Goal: Task Accomplishment & Management: Manage account settings

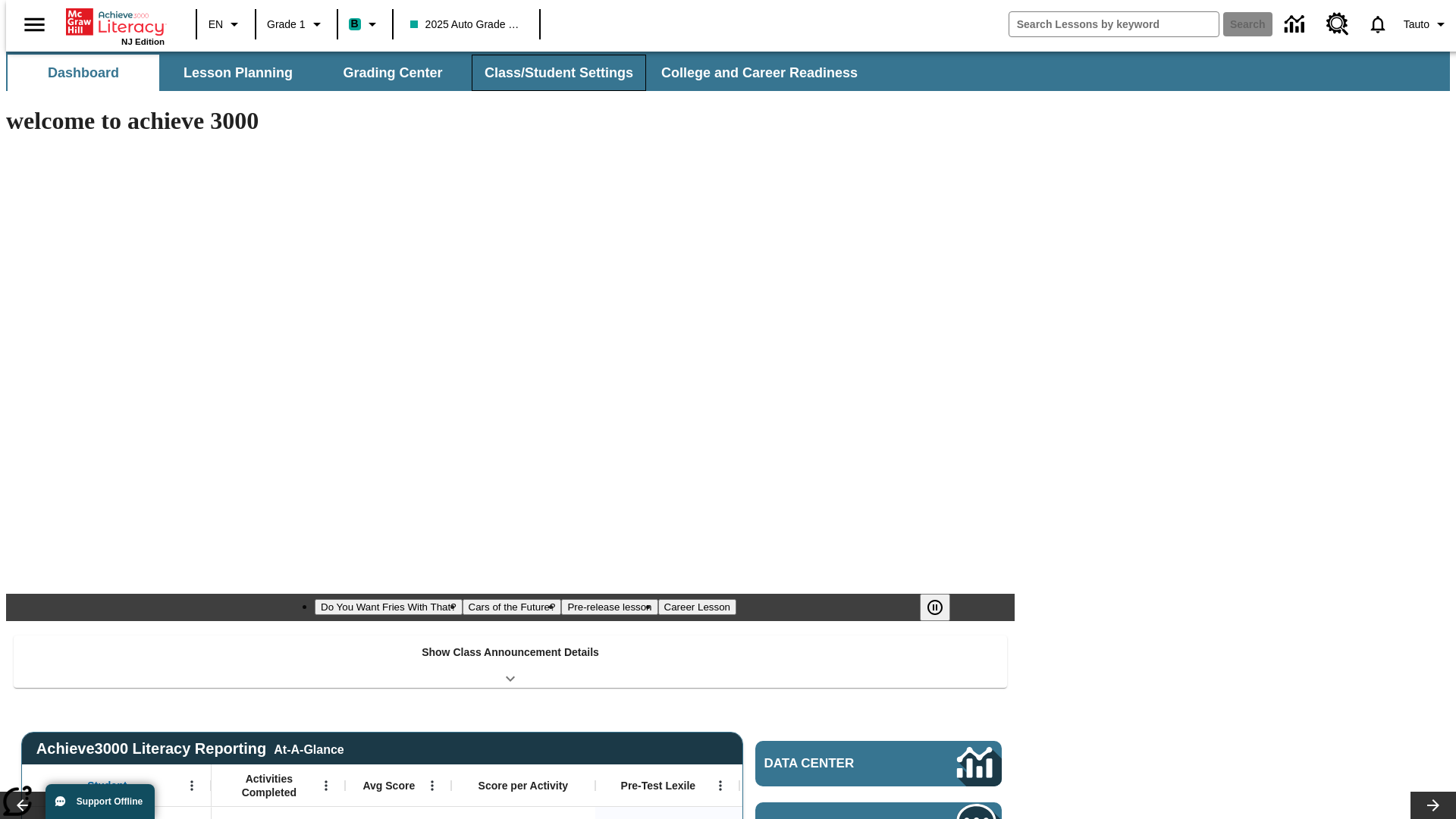
click at [551, 72] on button "Class/Student Settings" at bounding box center [558, 73] width 174 height 37
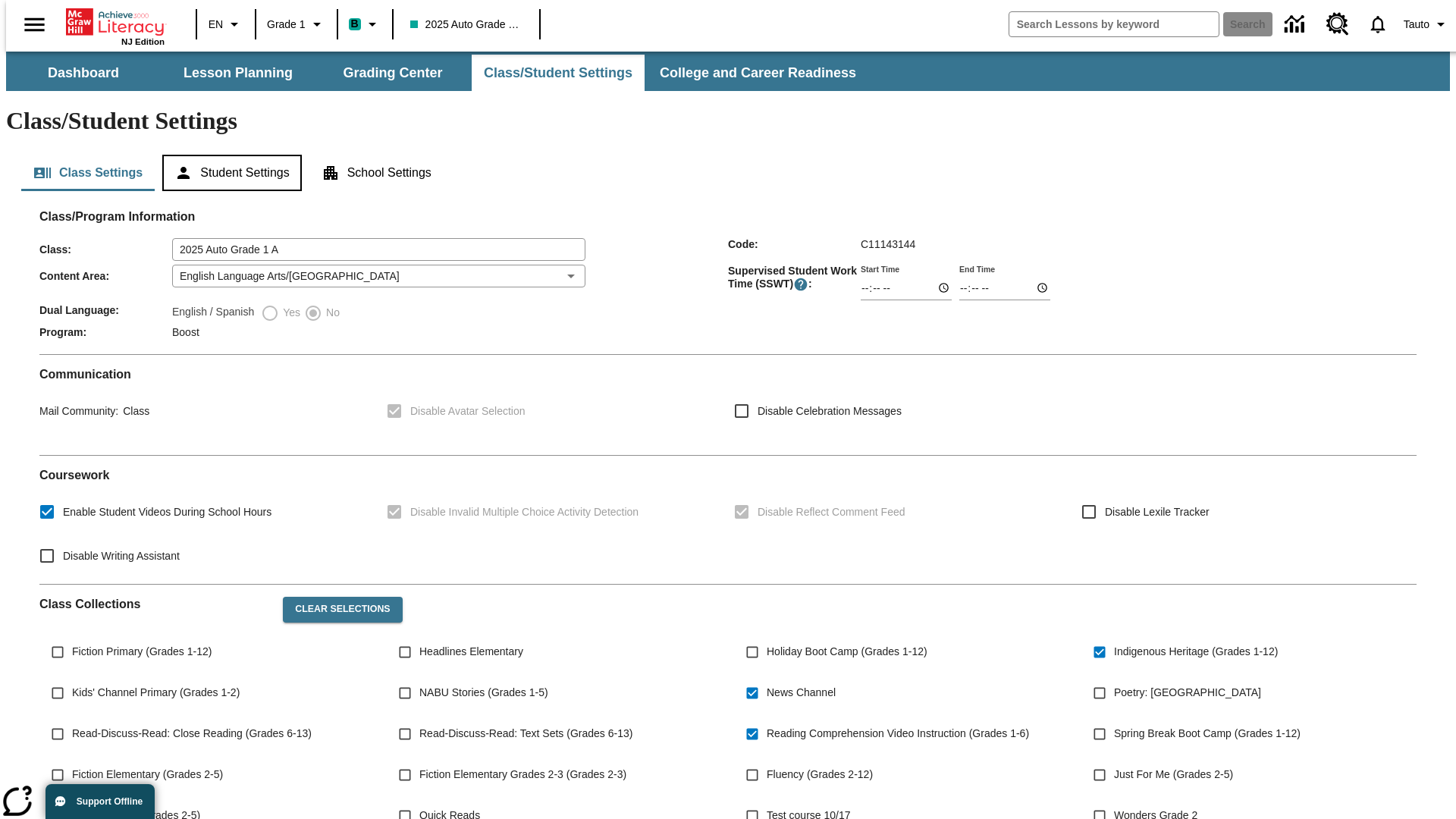
click at [228, 155] on button "Student Settings" at bounding box center [231, 173] width 138 height 37
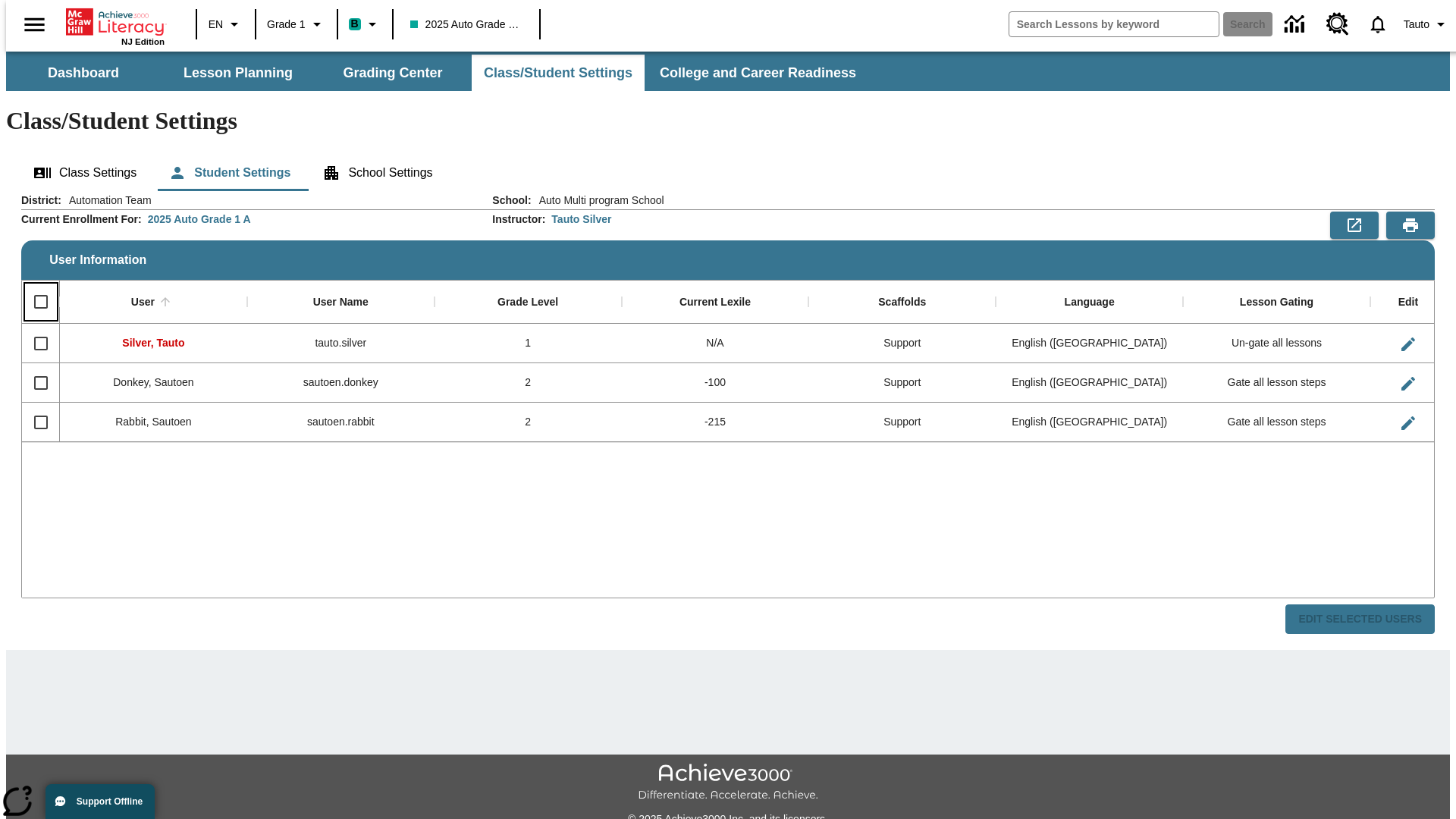
click at [34, 286] on input "Select all rows" at bounding box center [40, 302] width 32 height 32
checkbox input "true"
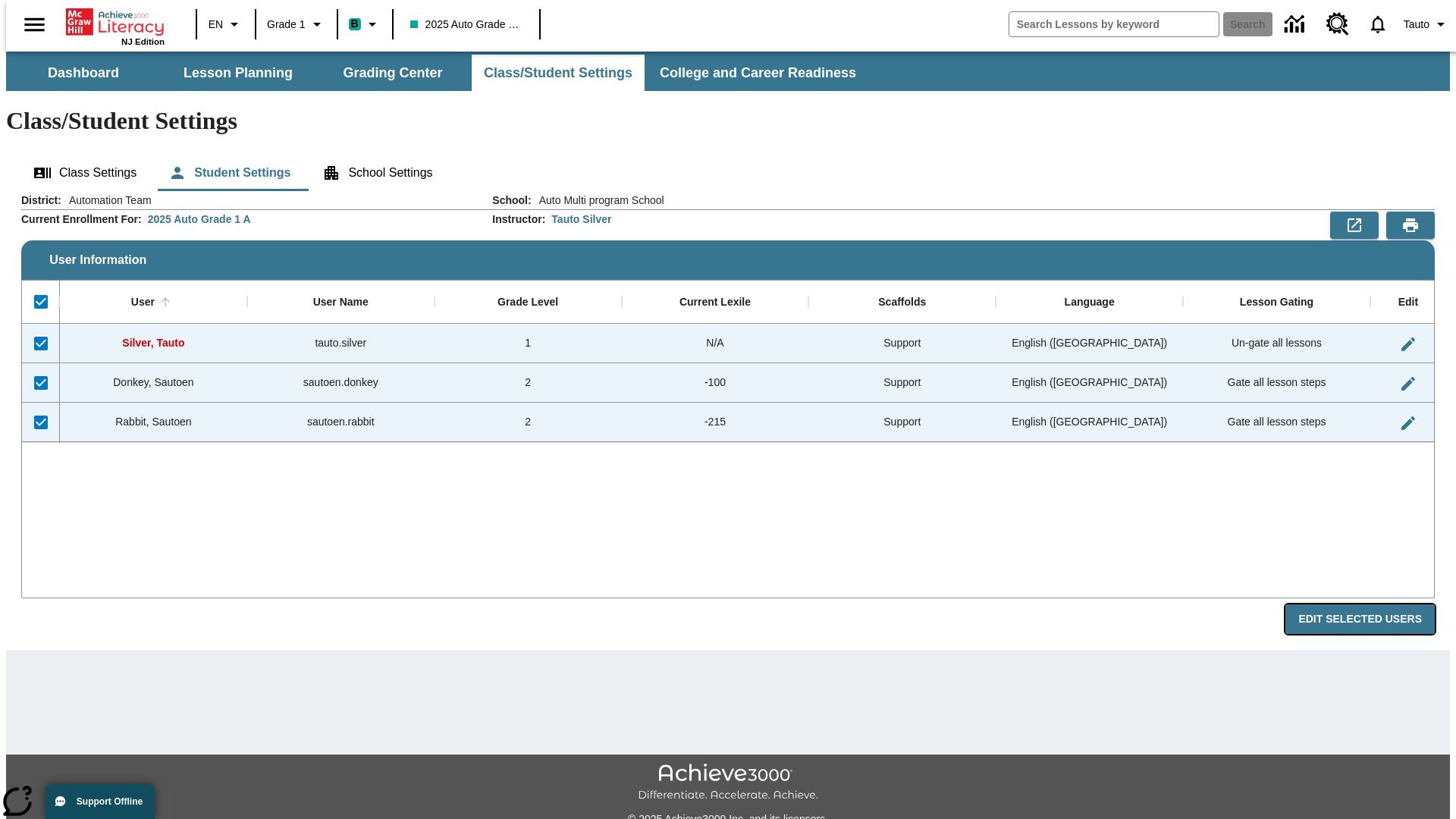
click at [1372, 604] on button "Edit Selected Users" at bounding box center [1360, 619] width 149 height 29
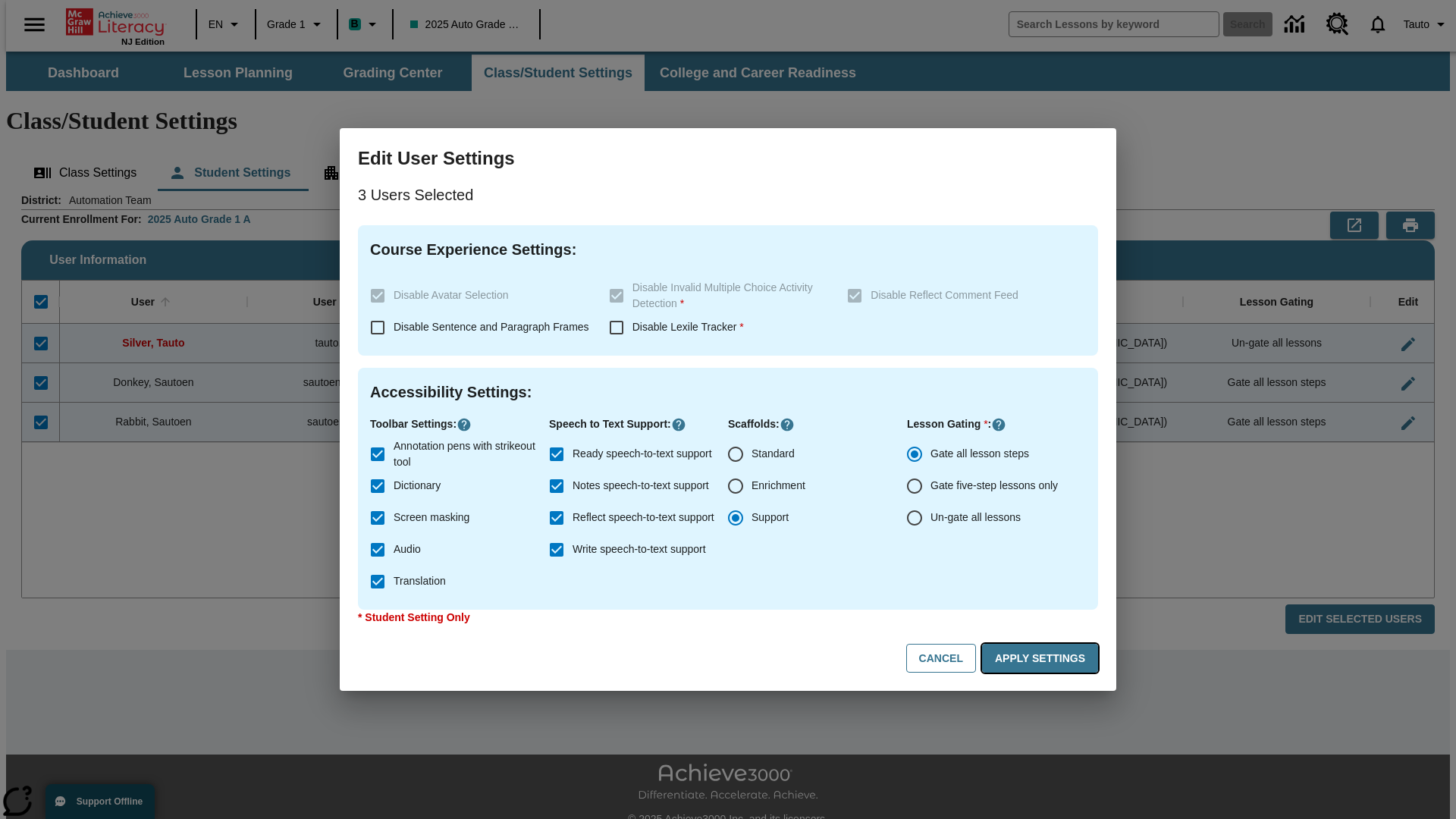
click at [1042, 659] on button "Apply Settings" at bounding box center [1040, 659] width 116 height 29
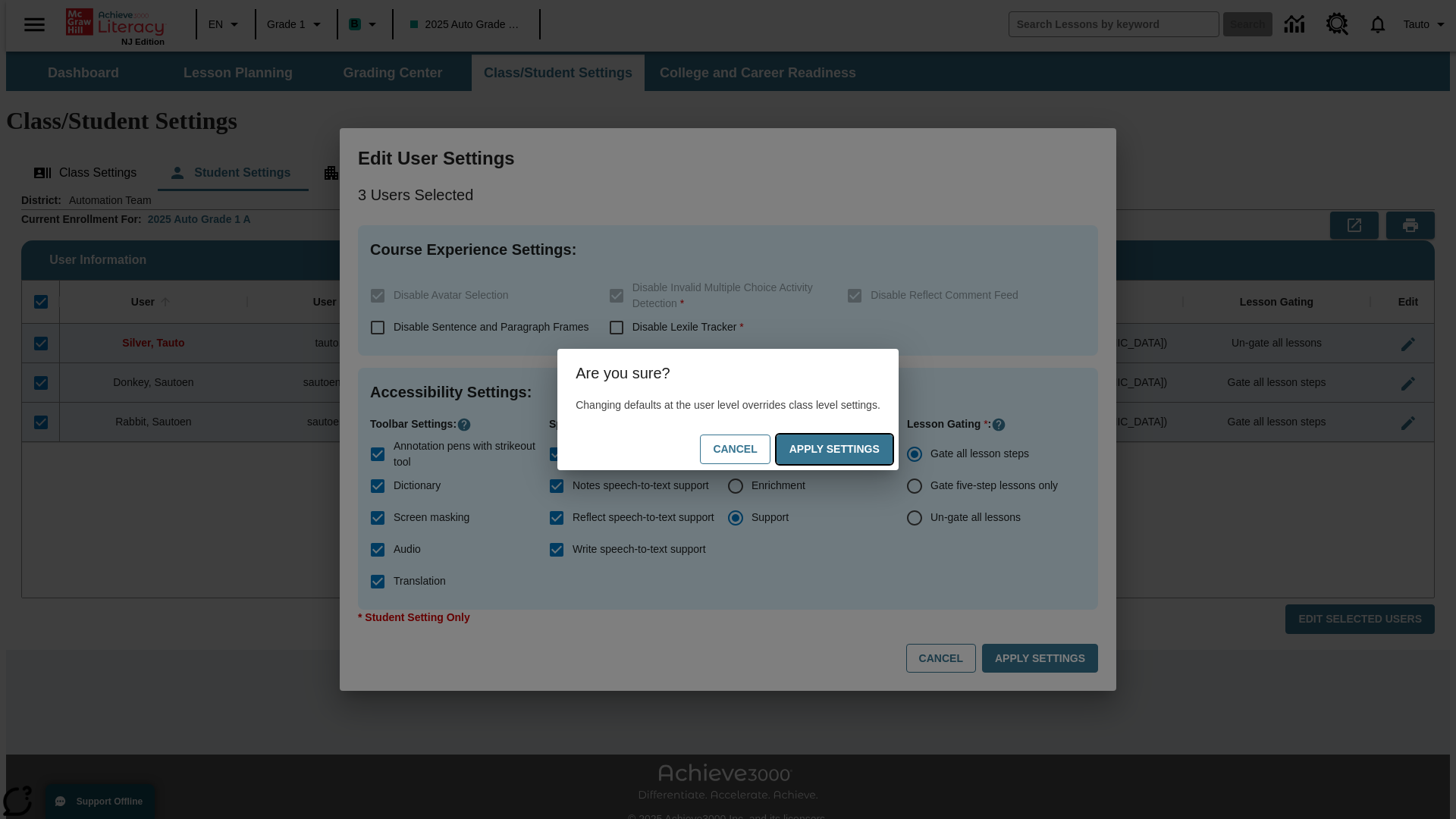
click at [849, 449] on button "Apply Settings" at bounding box center [834, 449] width 116 height 29
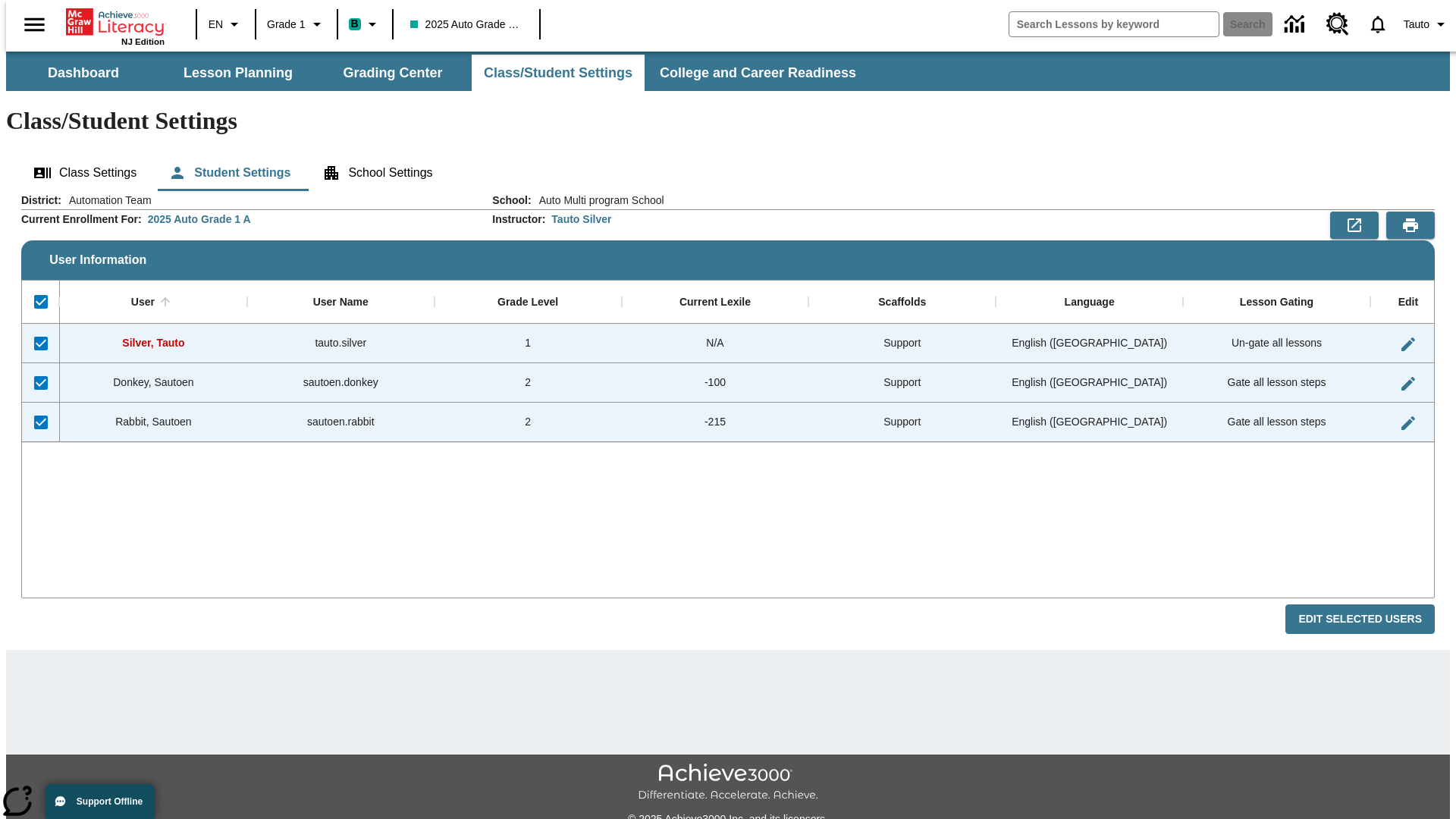
checkbox input "false"
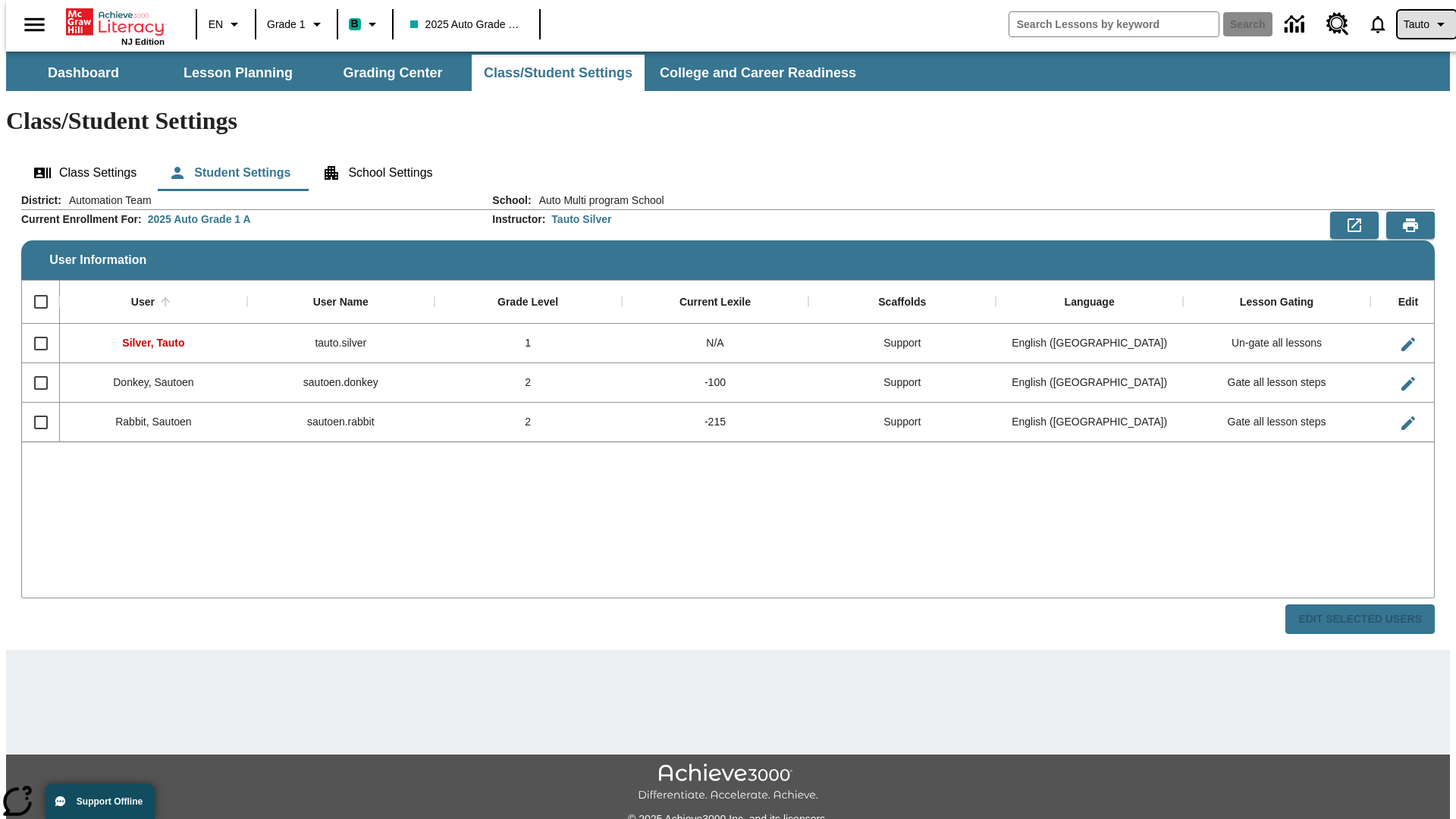
click at [1419, 24] on span "Tauto" at bounding box center [1417, 24] width 26 height 16
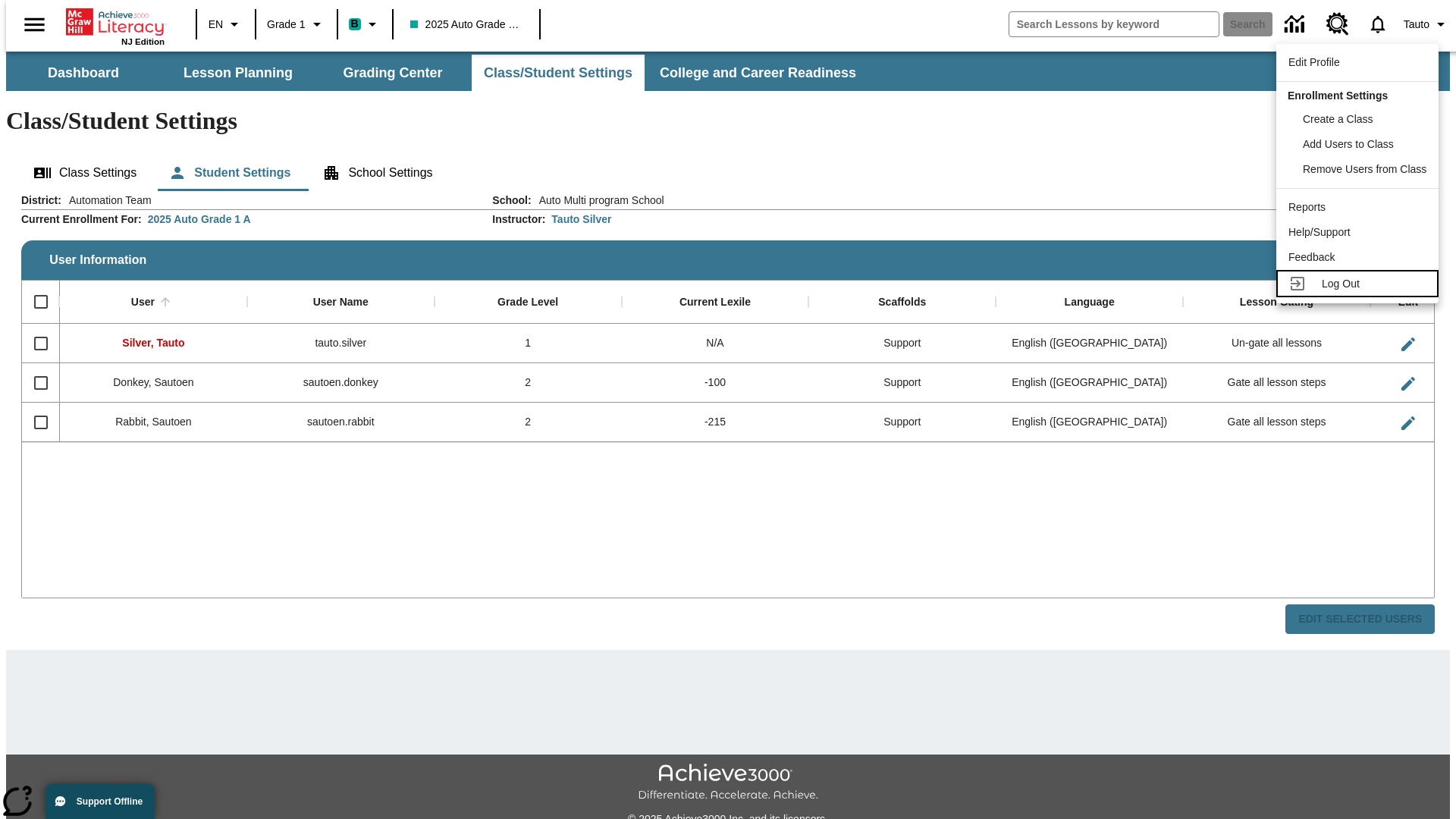
click at [1360, 283] on span "Log Out" at bounding box center [1340, 283] width 38 height 12
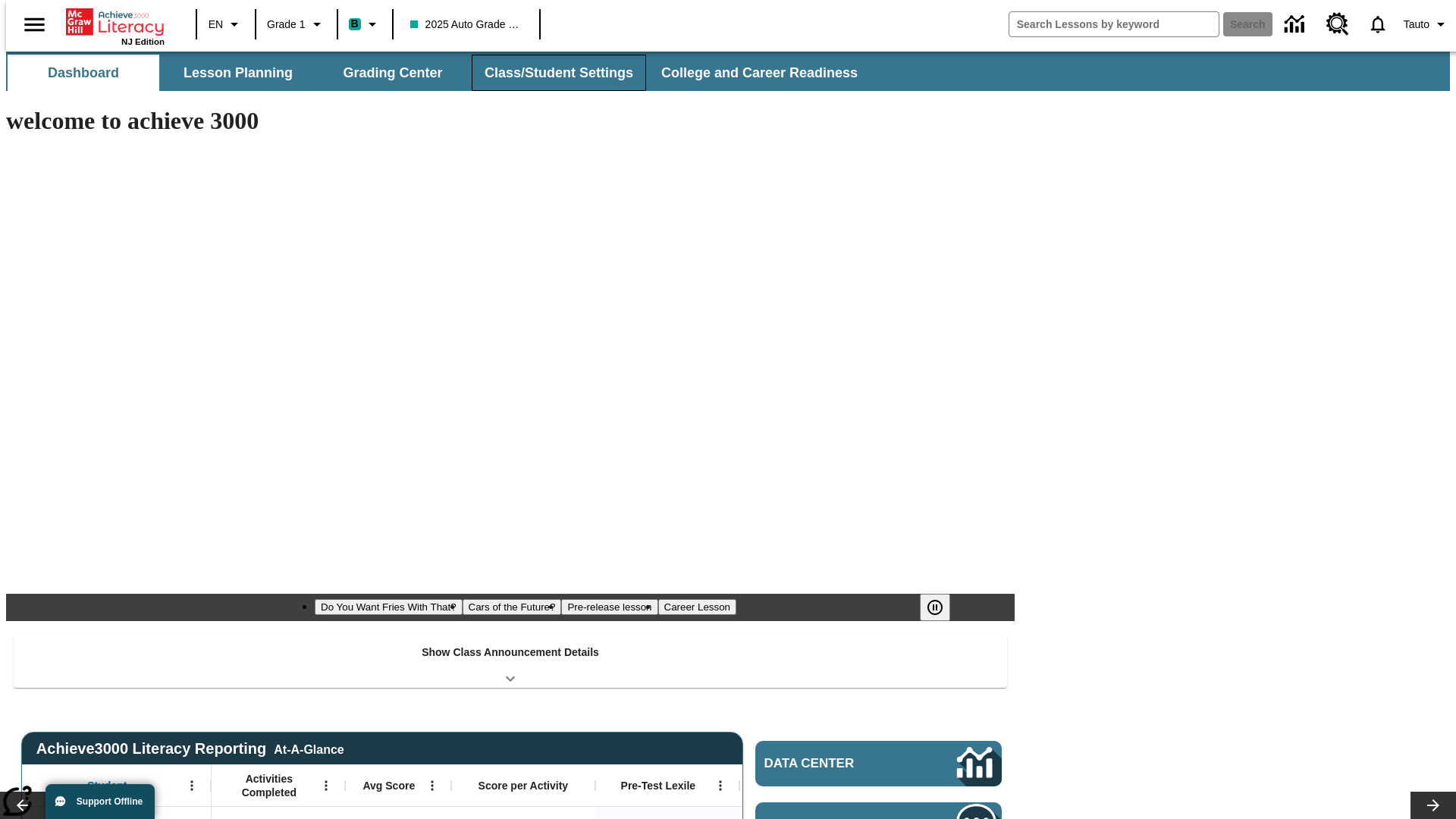
click at [551, 72] on button "Class/Student Settings" at bounding box center [558, 73] width 174 height 37
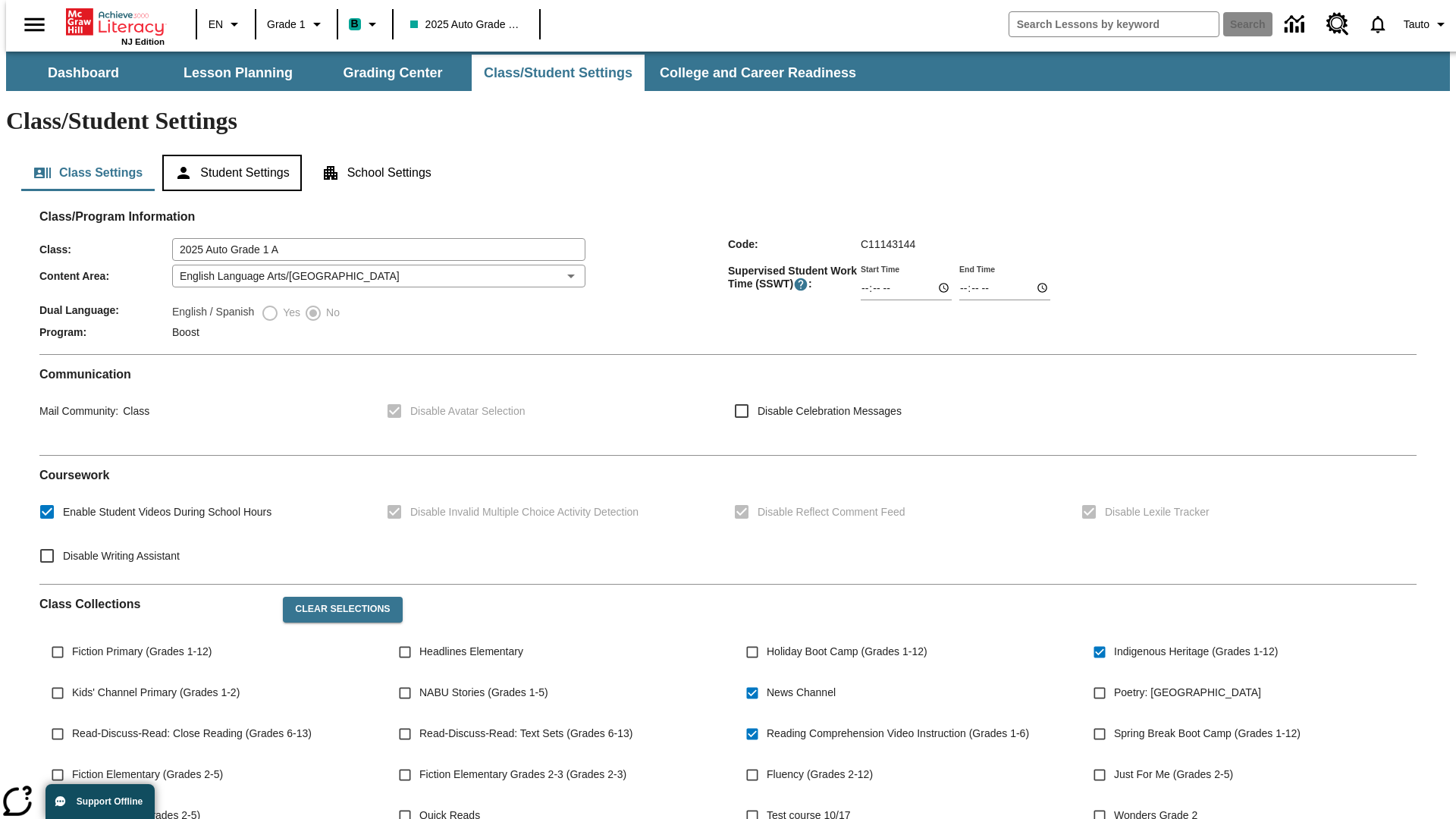
click at [228, 155] on button "Student Settings" at bounding box center [231, 173] width 138 height 37
